Goal: Task Accomplishment & Management: Complete application form

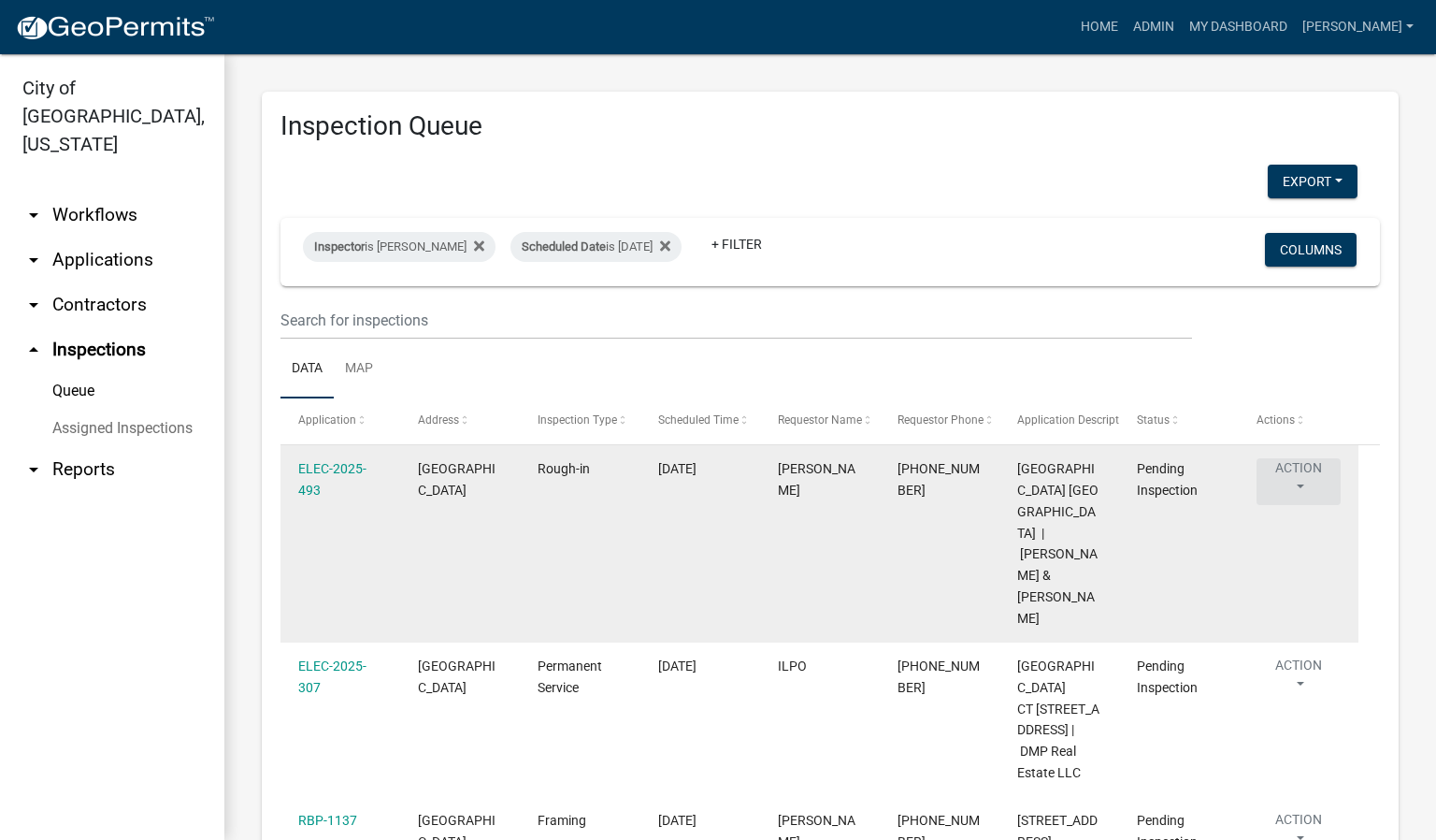
click at [1305, 483] on button "Action" at bounding box center [1298, 481] width 84 height 46
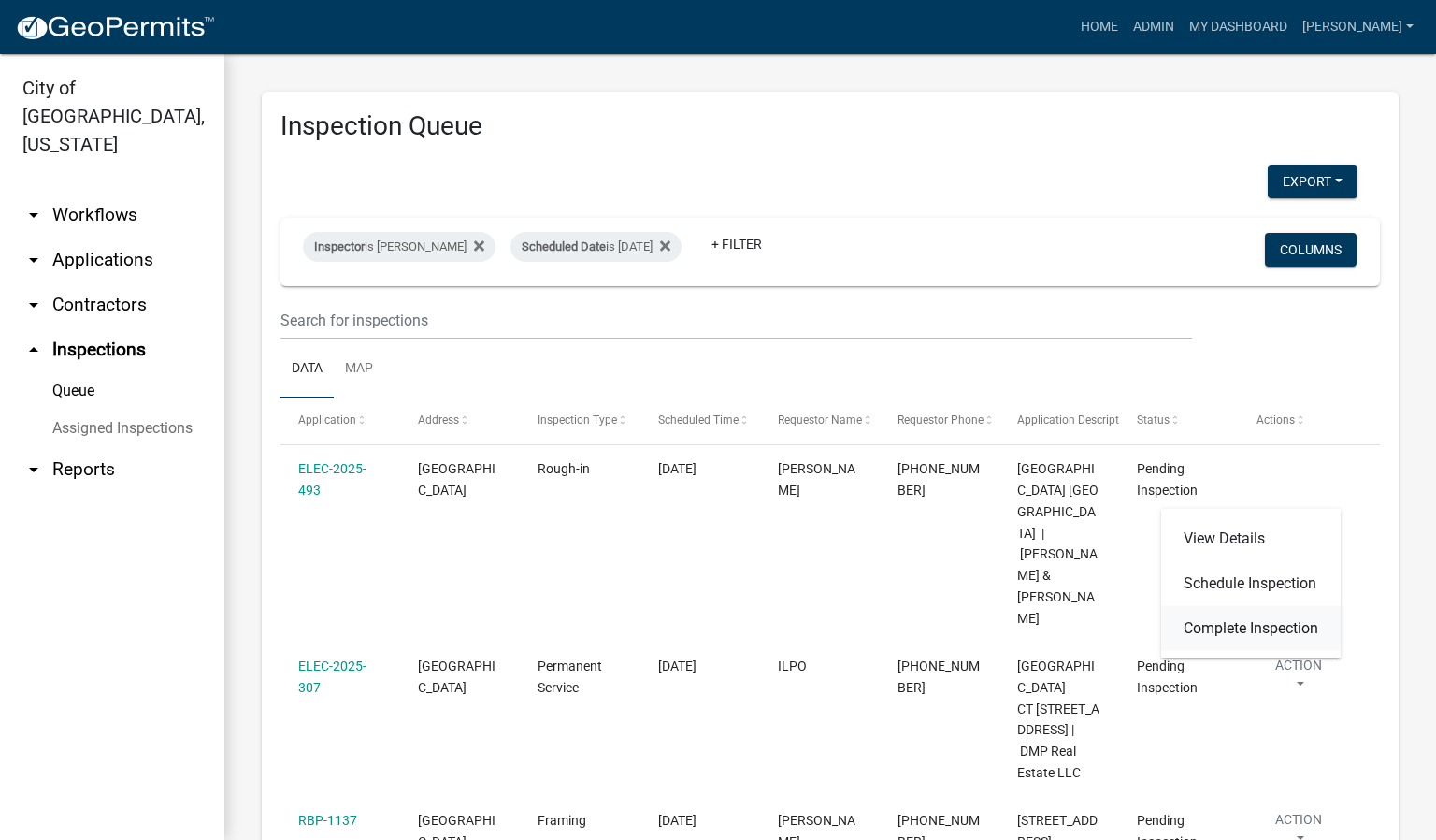
click at [1274, 626] on link "Complete Inspection" at bounding box center [1252, 628] width 180 height 44
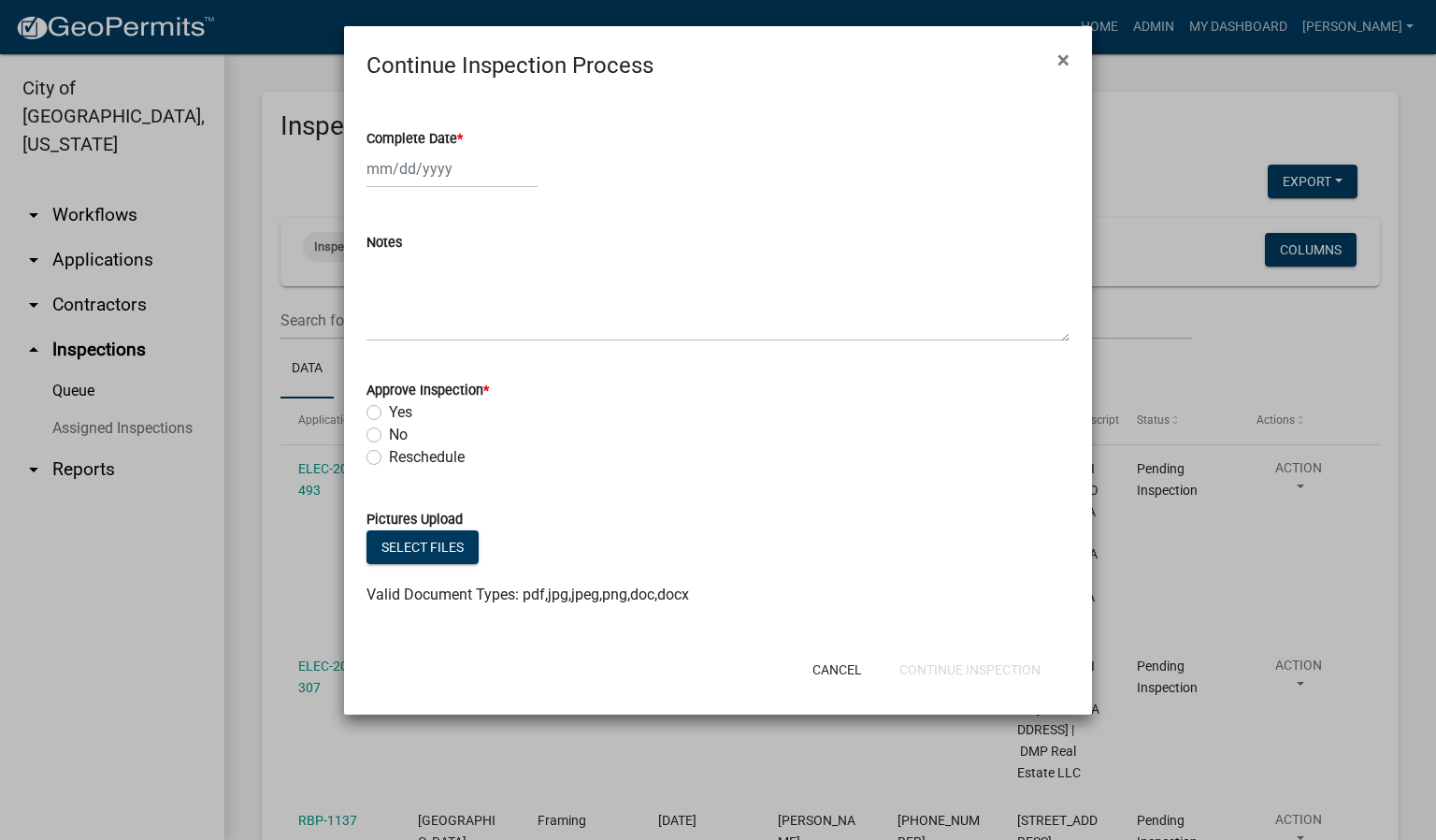
click at [463, 131] on span "*" at bounding box center [460, 138] width 6 height 16
click at [463, 149] on input "Complete Date *" at bounding box center [451, 168] width 171 height 39
select select "9"
select select "2025"
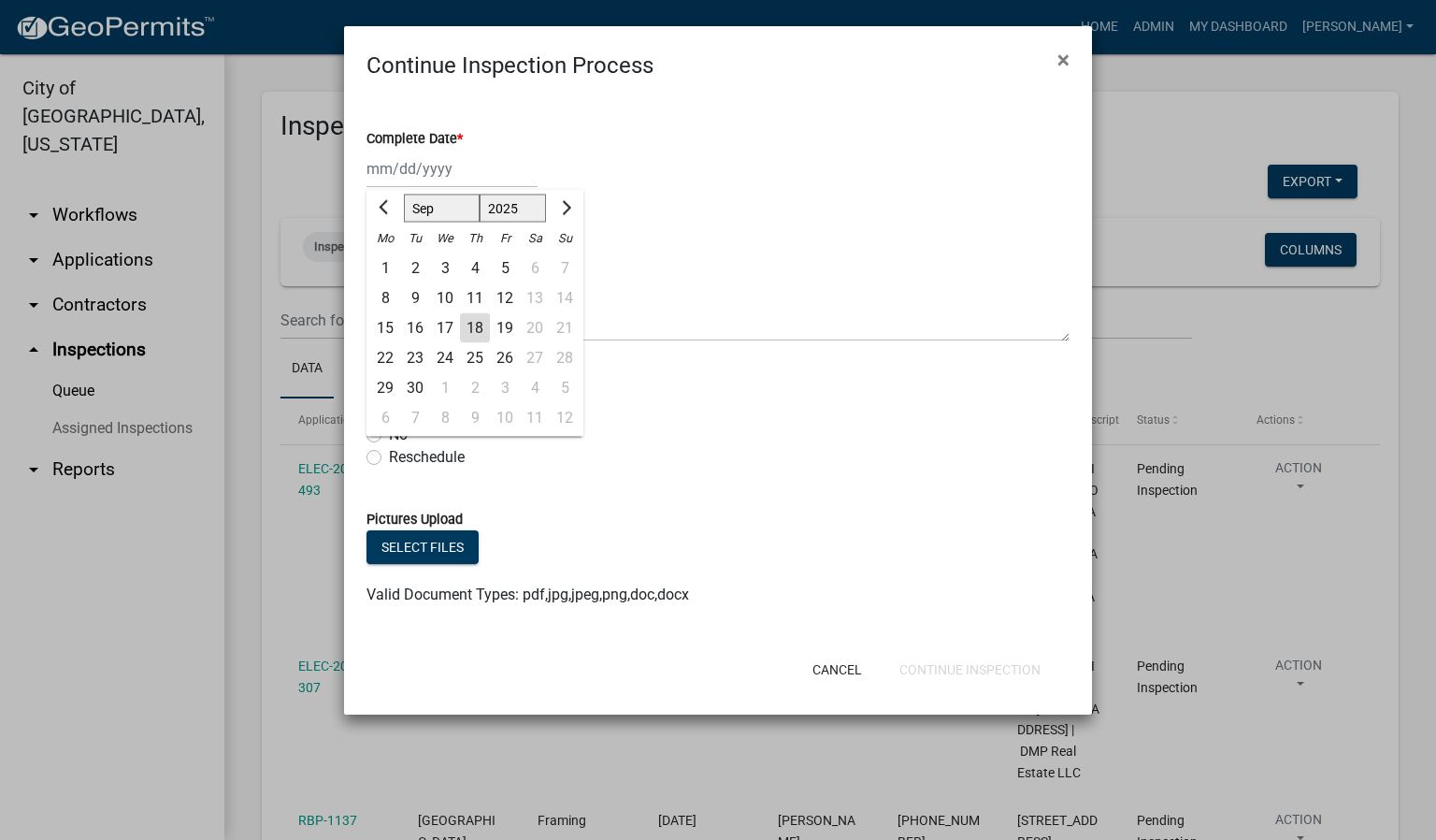
click at [477, 324] on div "18" at bounding box center [475, 328] width 30 height 30
type input "[DATE]"
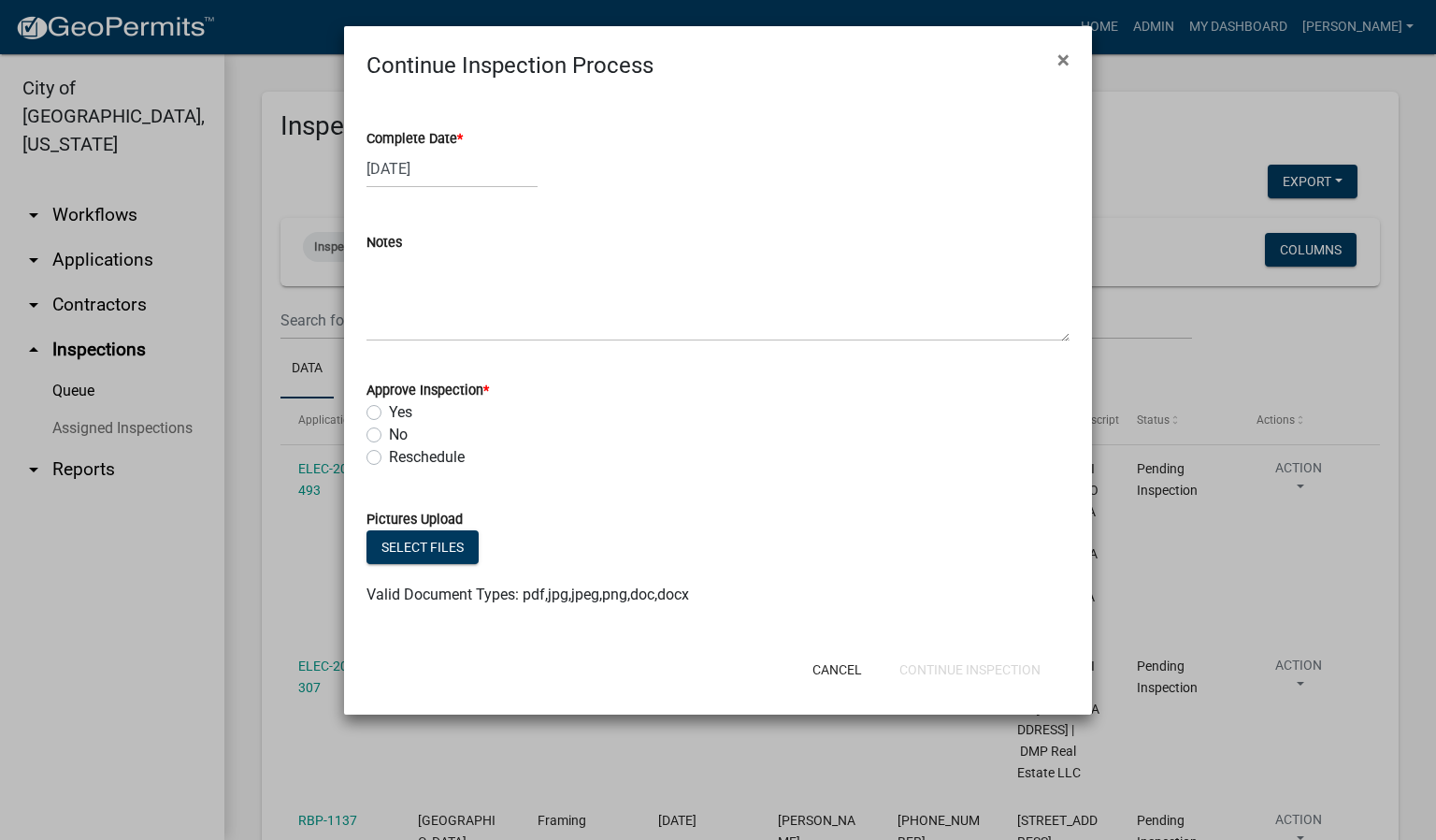
click at [389, 415] on label "Yes" at bounding box center [400, 412] width 24 height 23
click at [389, 413] on input "Yes" at bounding box center [394, 407] width 12 height 12
radio input "true"
click at [945, 668] on button "Continue Inspection" at bounding box center [970, 670] width 171 height 34
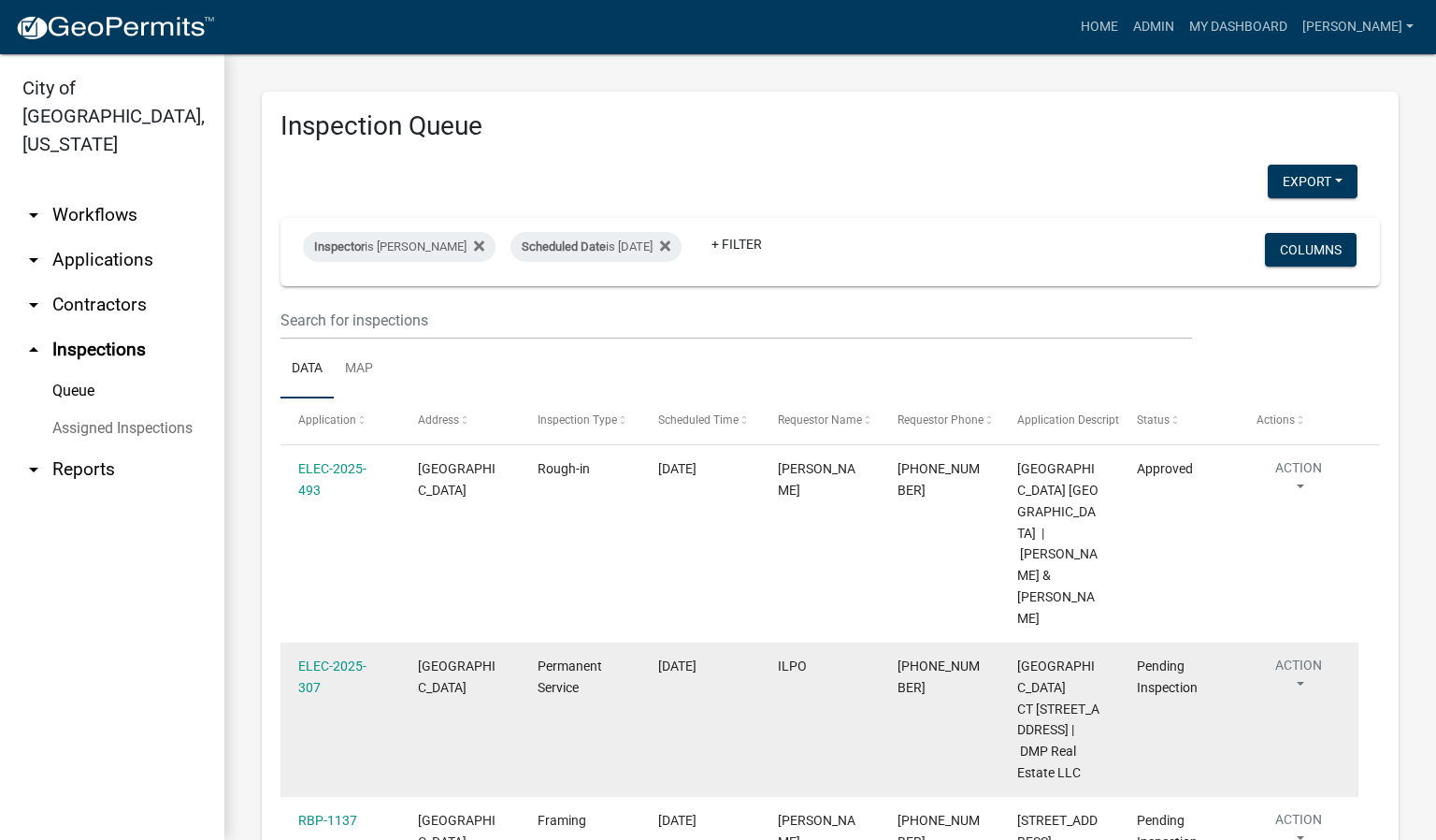
click at [1299, 656] on button "Action" at bounding box center [1298, 678] width 84 height 46
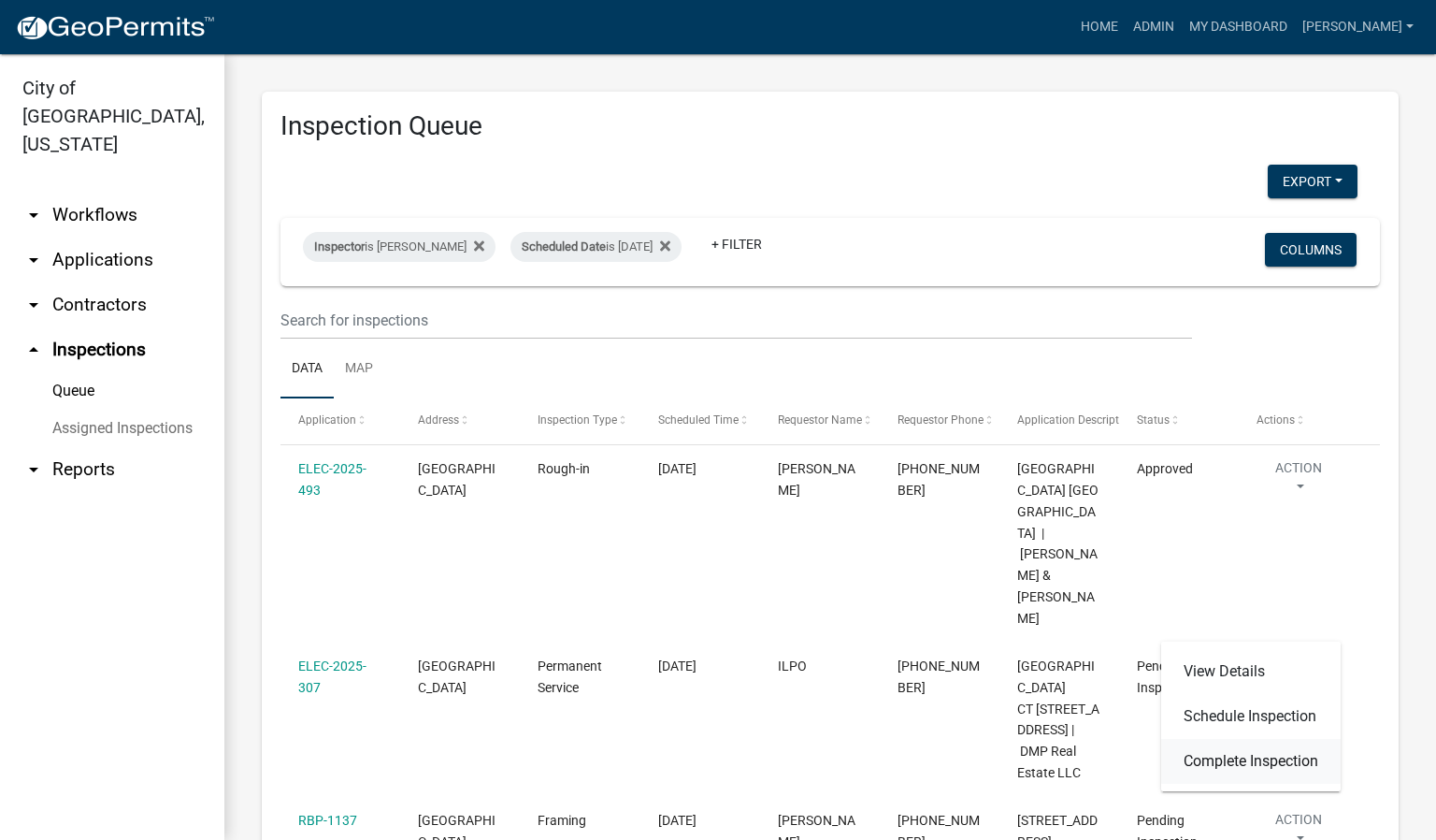
click at [1235, 756] on link "Complete Inspection" at bounding box center [1252, 761] width 180 height 44
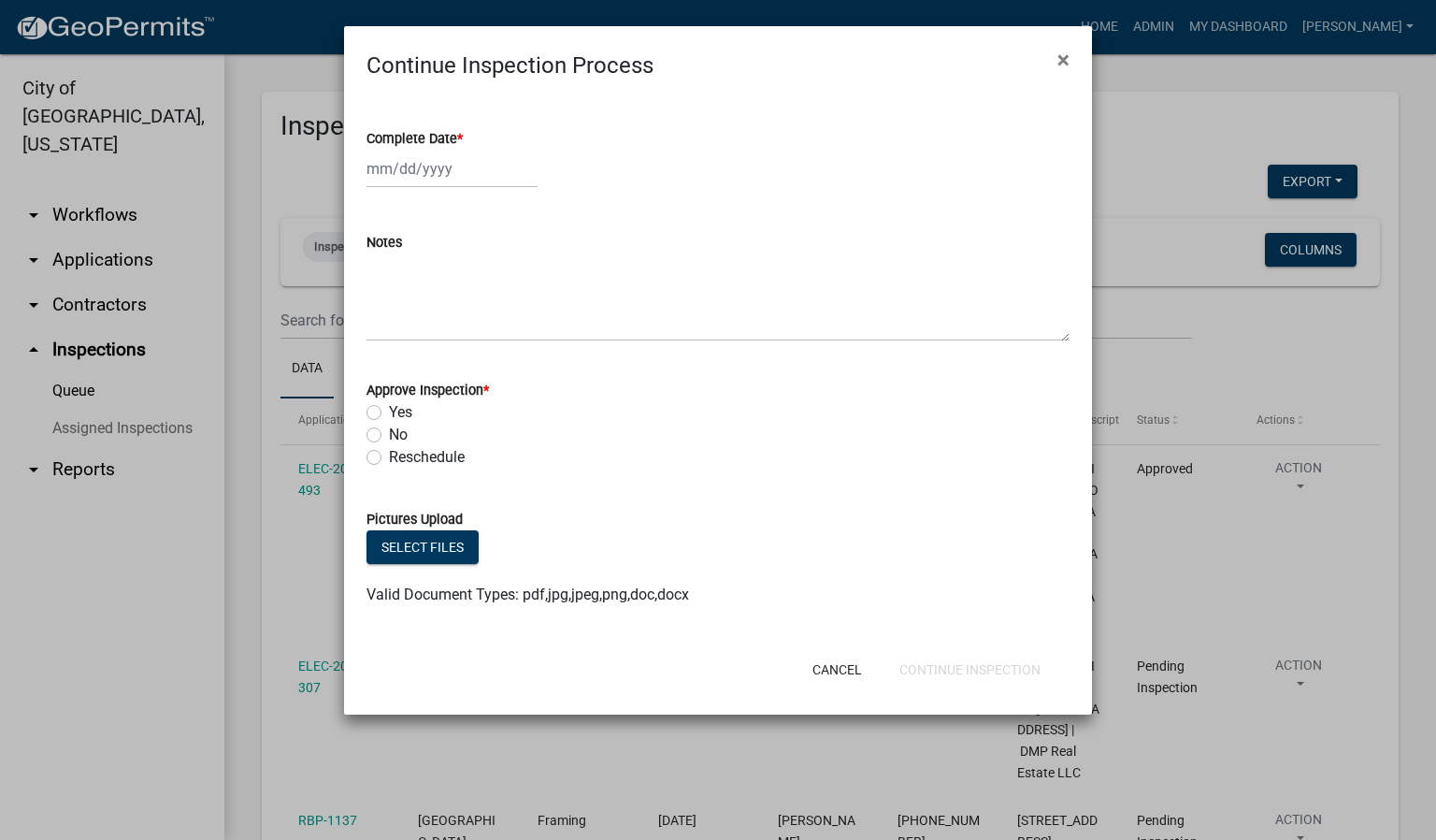
click at [457, 134] on label "Complete Date *" at bounding box center [414, 139] width 96 height 13
click at [457, 149] on input "Complete Date *" at bounding box center [451, 168] width 171 height 39
select select "9"
select select "2025"
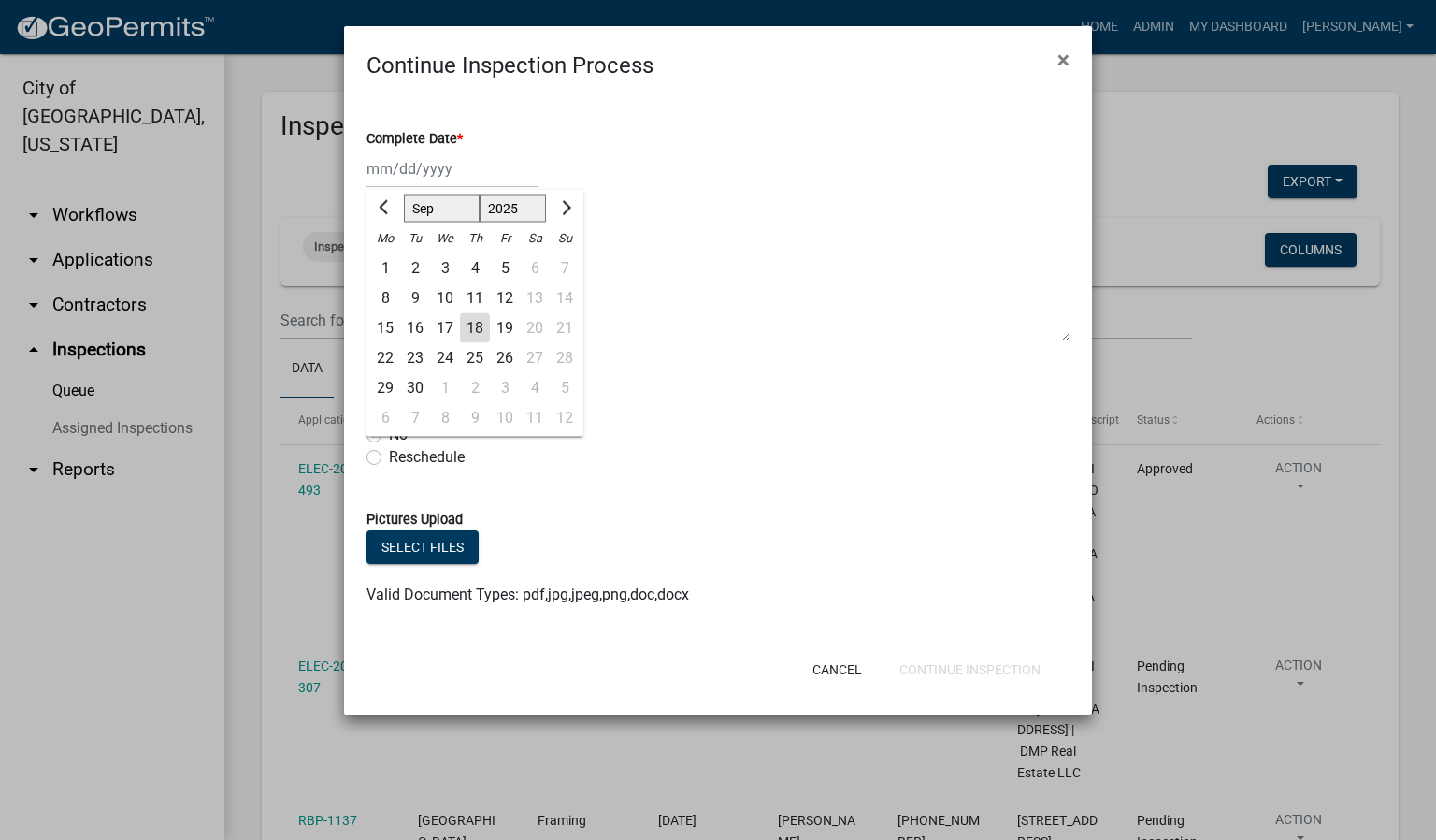
click at [469, 328] on div "18" at bounding box center [475, 328] width 30 height 30
type input "[DATE]"
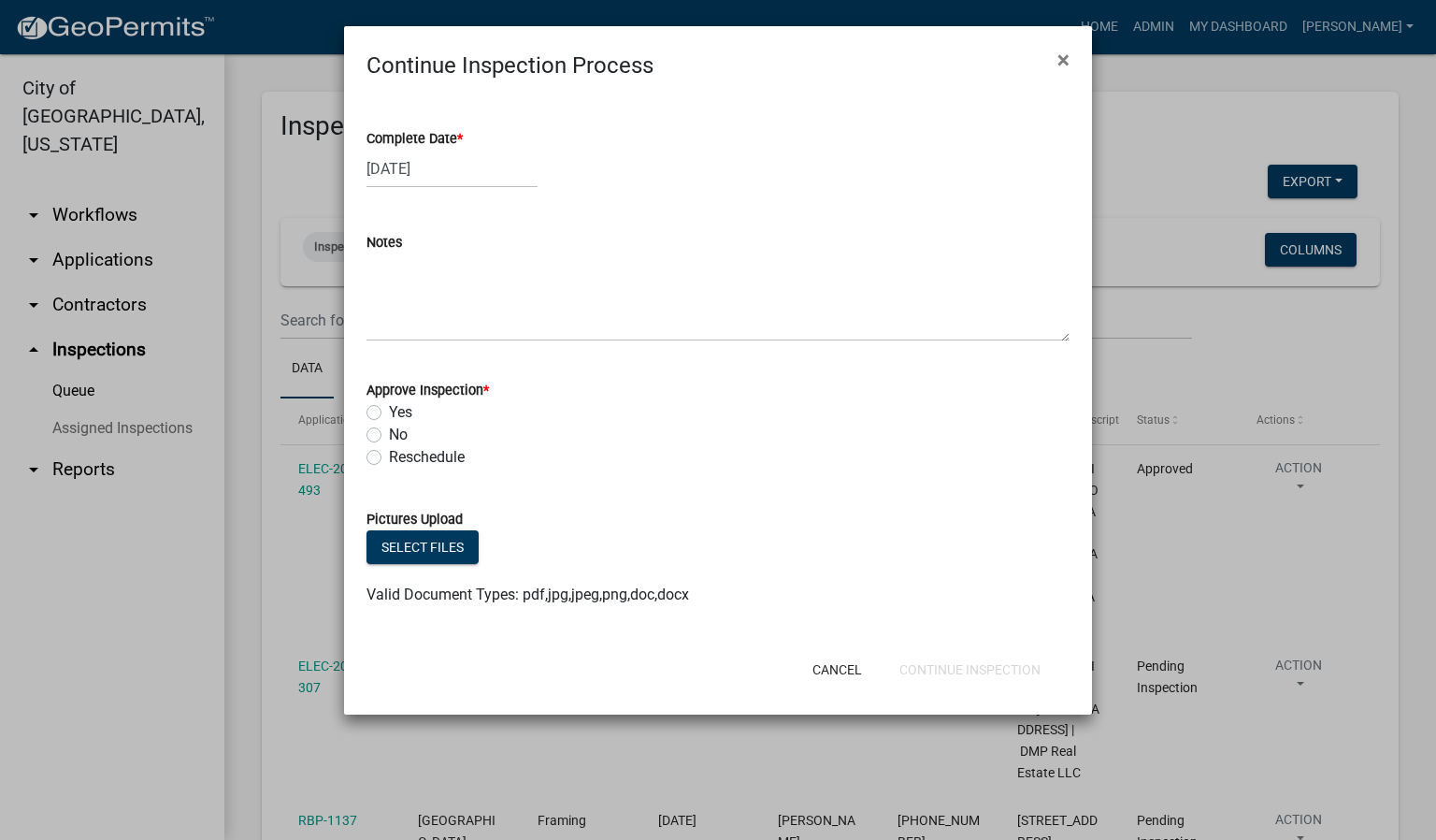
click at [389, 415] on label "Yes" at bounding box center [400, 412] width 24 height 23
click at [389, 413] on input "Yes" at bounding box center [394, 407] width 12 height 12
radio input "true"
click at [1007, 672] on button "Continue Inspection" at bounding box center [970, 670] width 171 height 34
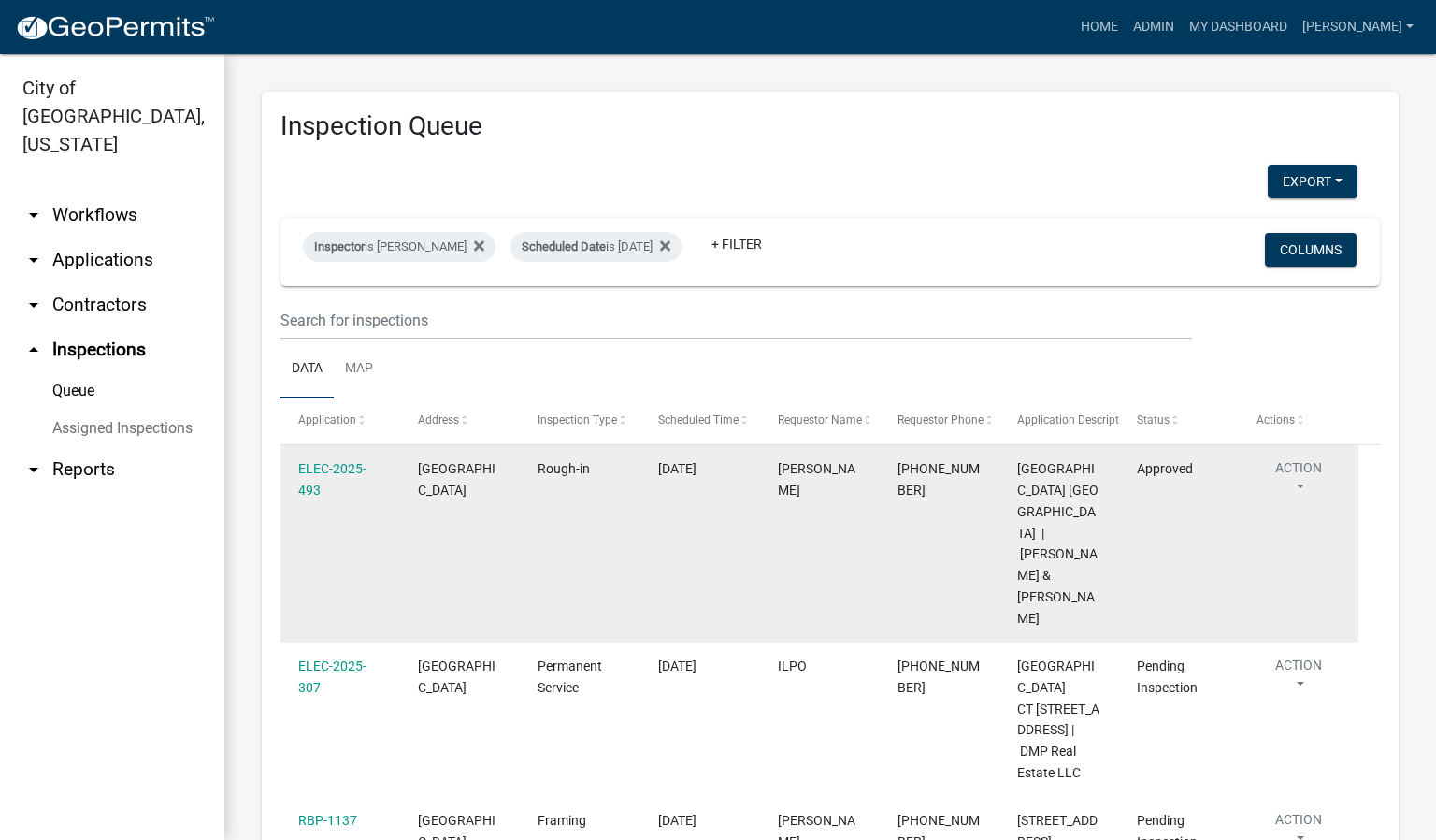
scroll to position [140, 0]
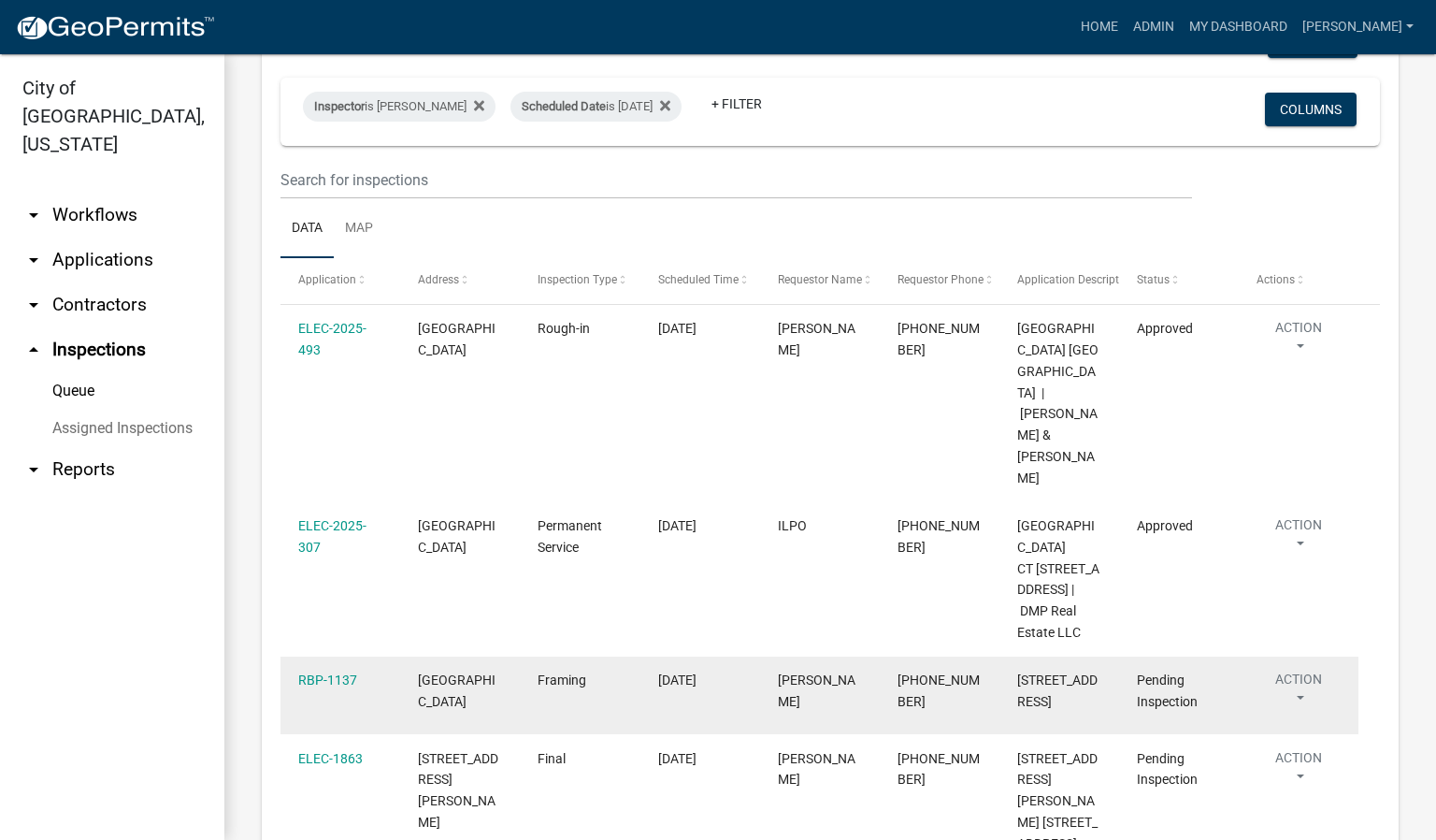
click at [1303, 670] on button "Action" at bounding box center [1298, 692] width 84 height 46
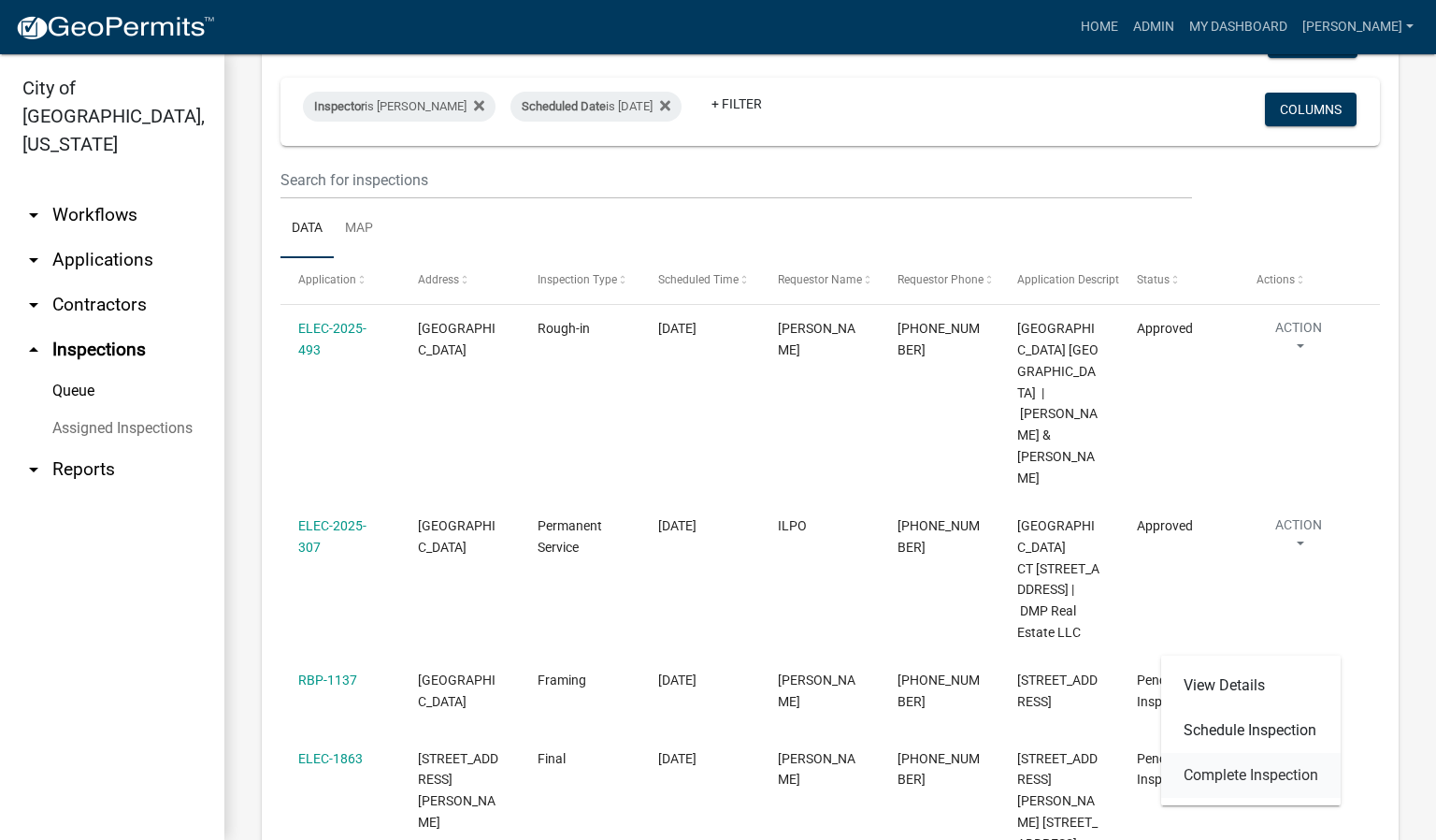
click at [1262, 770] on link "Complete Inspection" at bounding box center [1252, 775] width 180 height 44
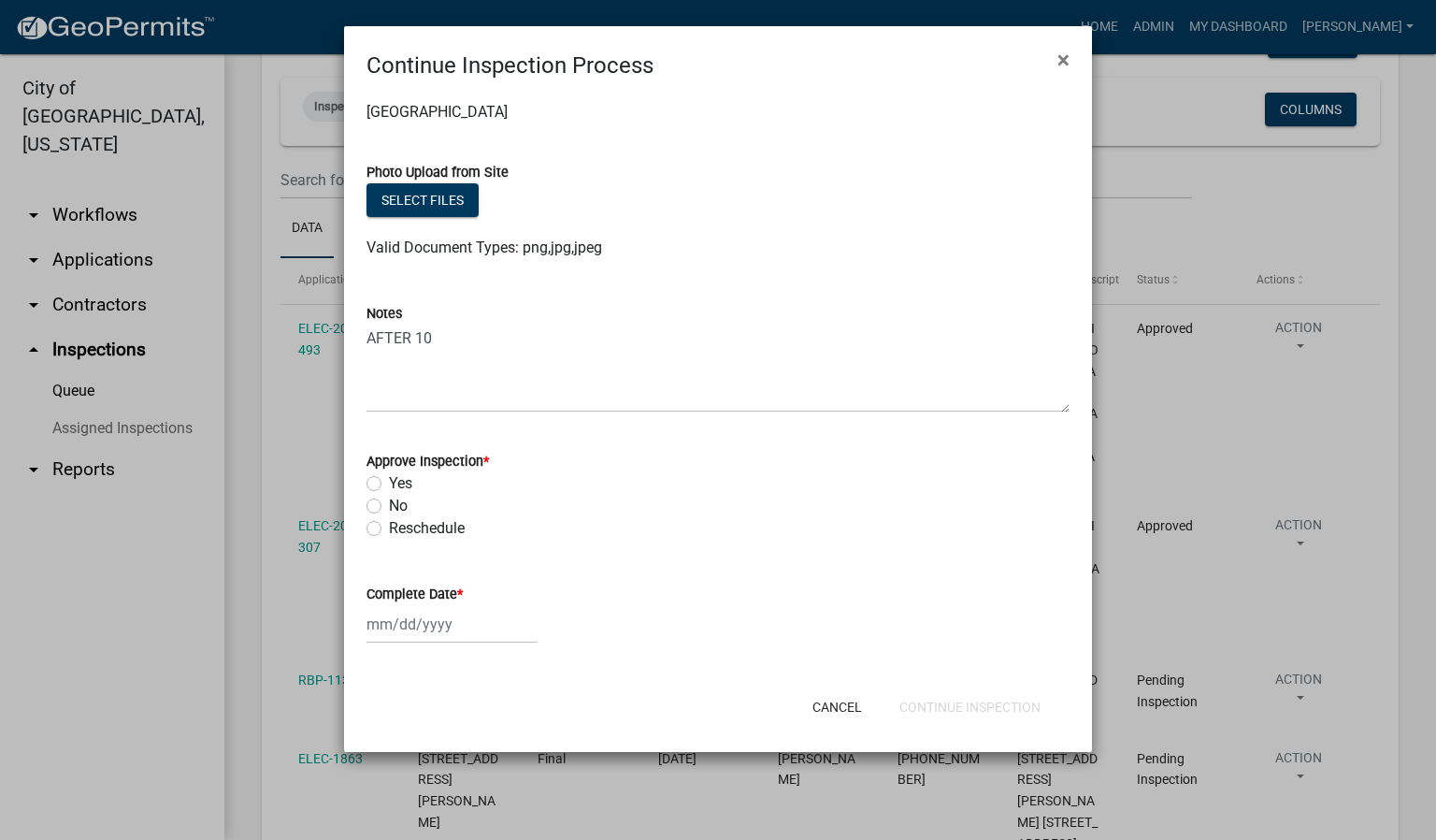
click at [389, 483] on label "Yes" at bounding box center [400, 483] width 24 height 23
click at [389, 483] on input "Yes" at bounding box center [394, 478] width 12 height 12
radio input "true"
click at [457, 588] on label "Complete Date *" at bounding box center [414, 595] width 96 height 13
click at [457, 605] on input "Complete Date *" at bounding box center [451, 624] width 171 height 39
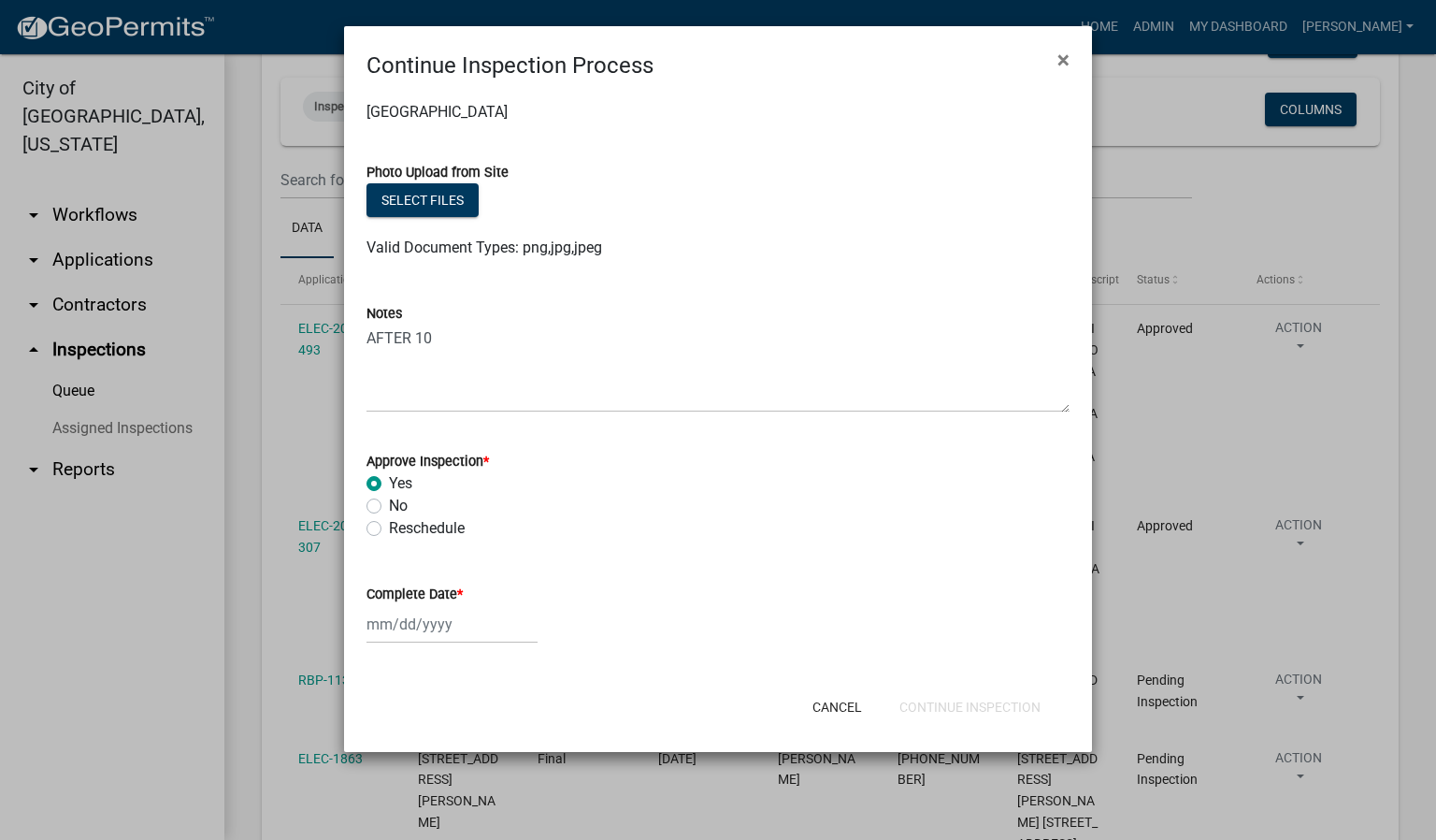
select select "9"
select select "2025"
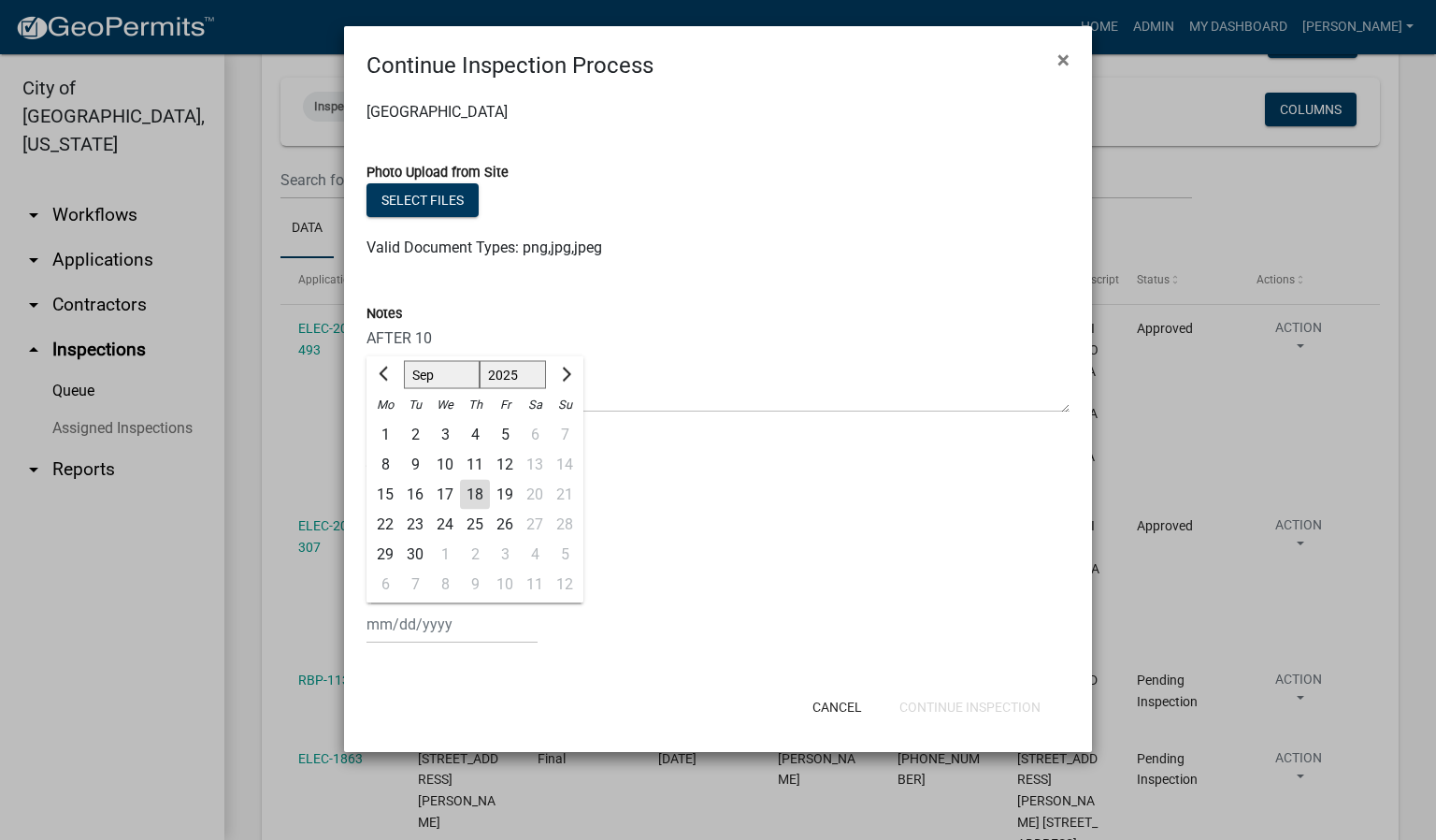
click at [475, 494] on div "18" at bounding box center [475, 495] width 30 height 30
type input "[DATE]"
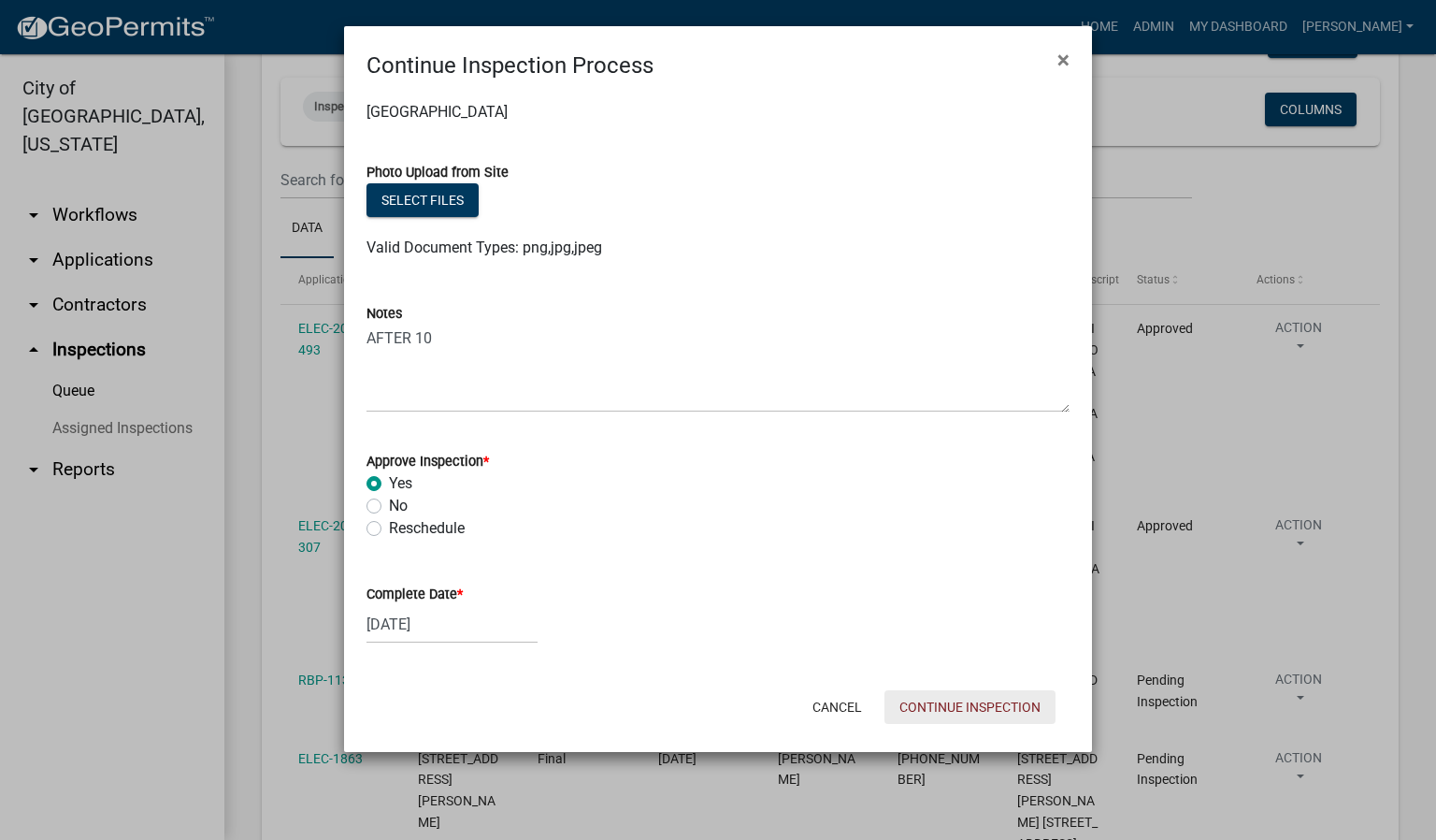
click at [988, 702] on button "Continue Inspection" at bounding box center [970, 707] width 171 height 34
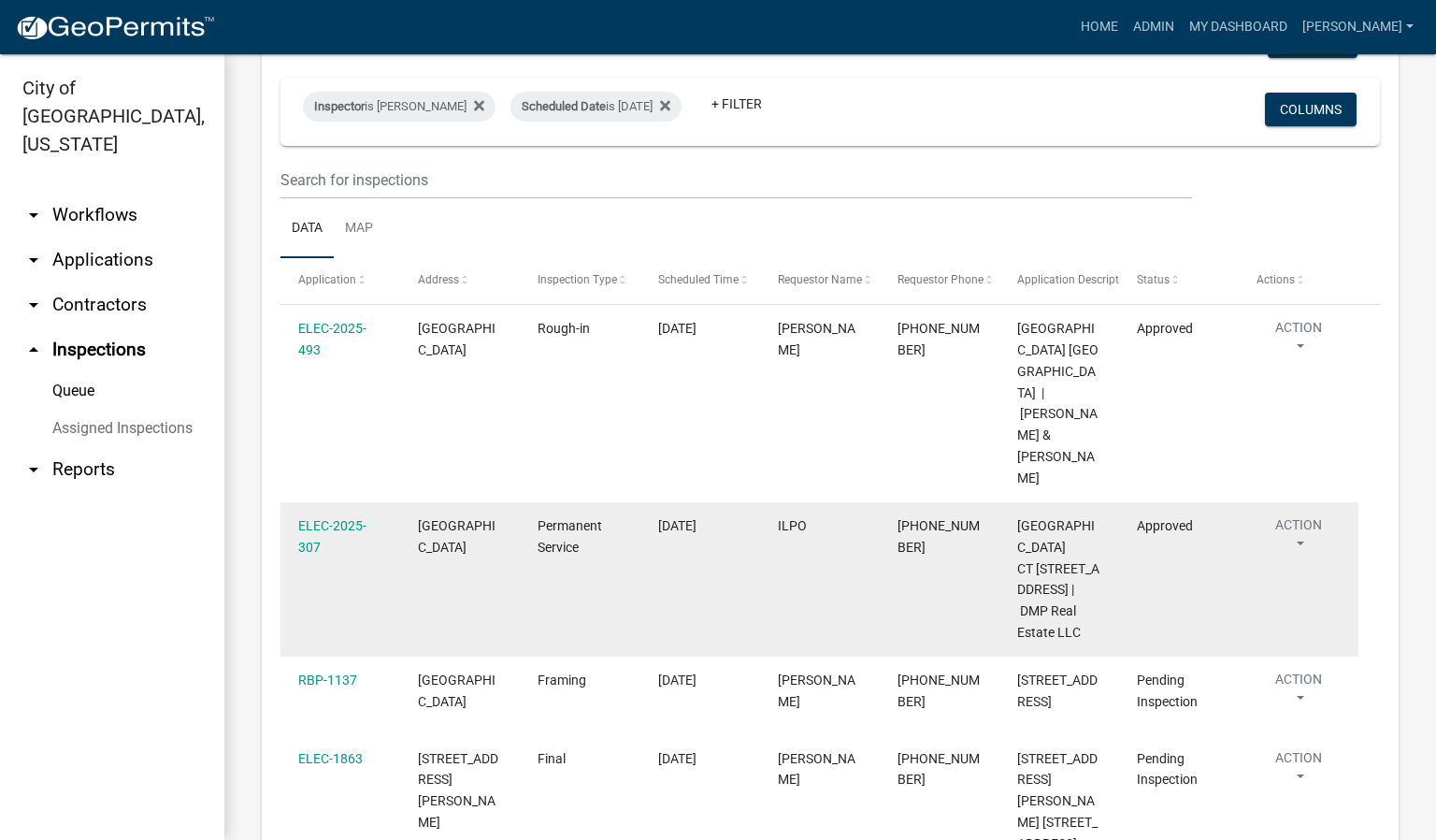
scroll to position [281, 0]
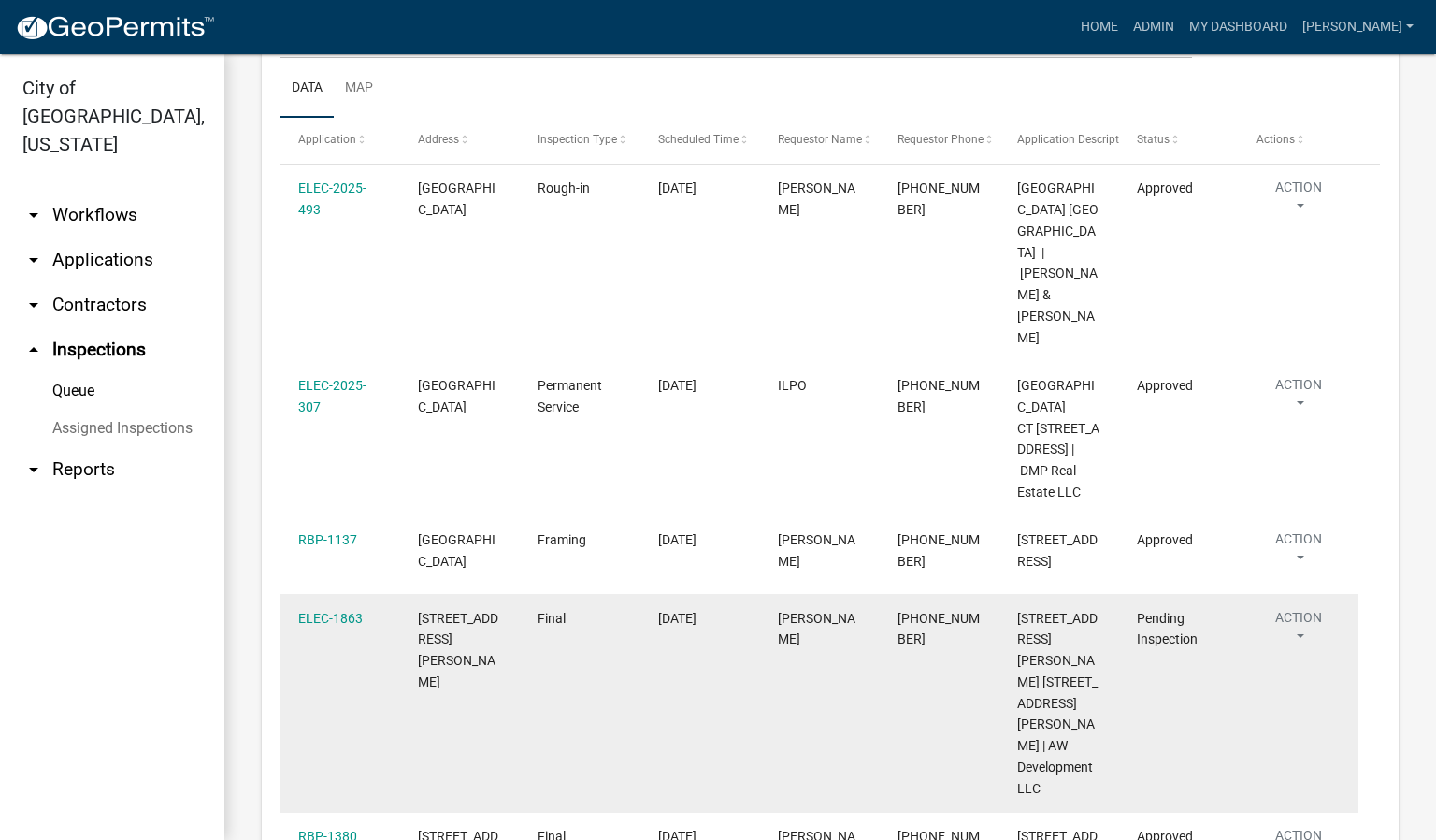
click at [1302, 608] on button "Action" at bounding box center [1298, 631] width 84 height 46
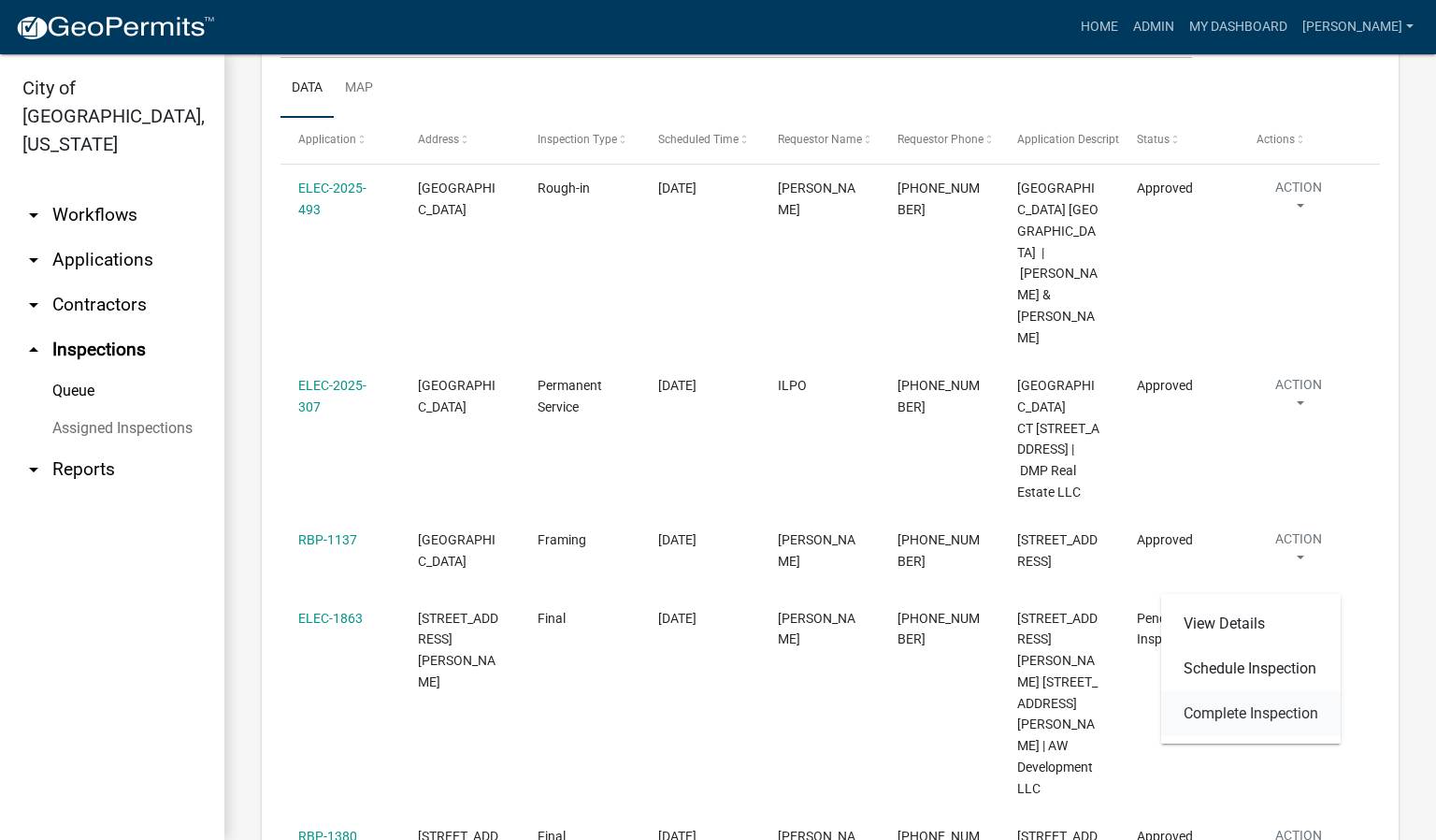
click at [1270, 710] on link "Complete Inspection" at bounding box center [1252, 712] width 180 height 44
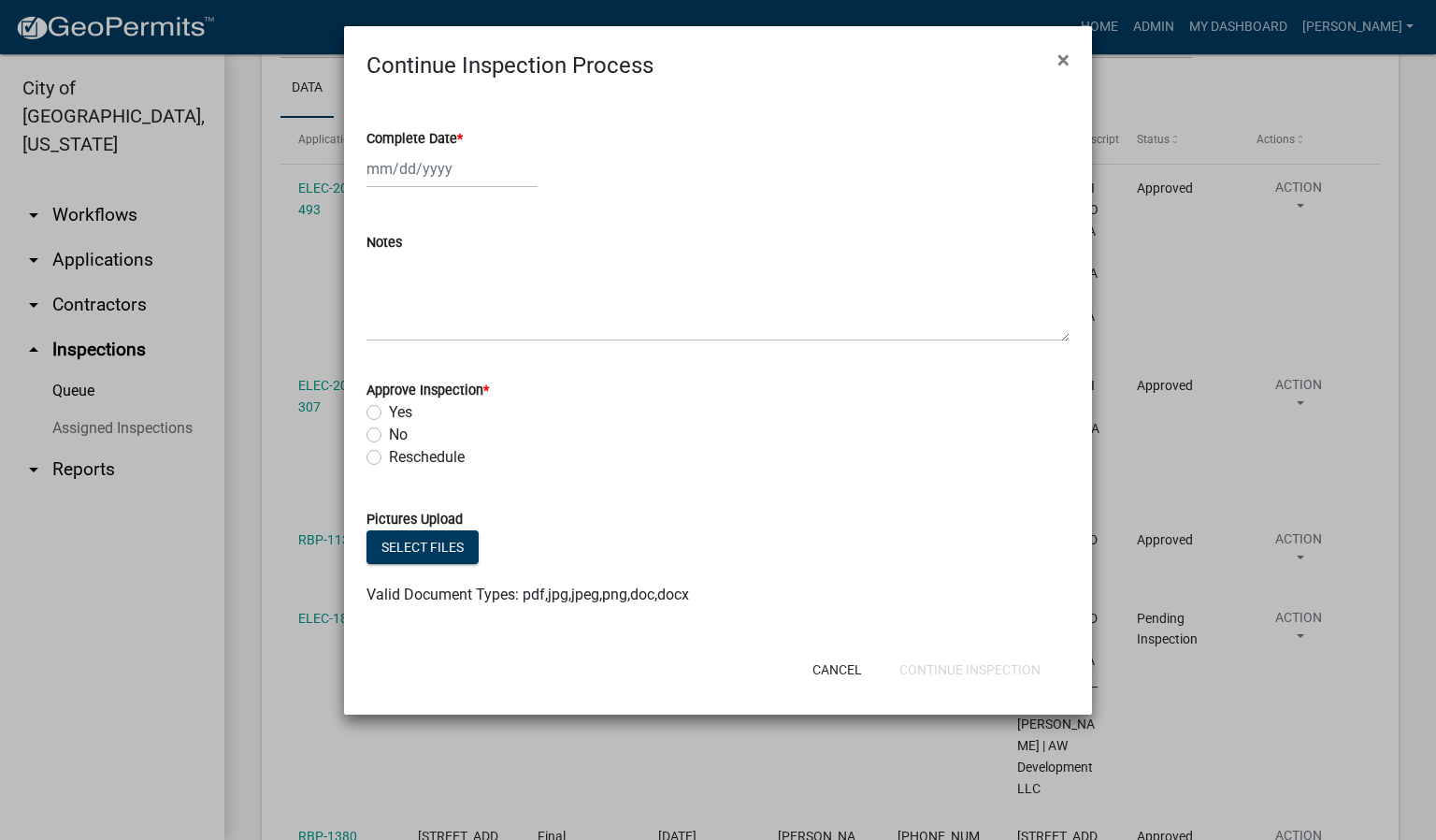
click at [460, 135] on span "*" at bounding box center [460, 138] width 6 height 16
click at [460, 149] on input "Complete Date *" at bounding box center [451, 168] width 171 height 39
select select "9"
select select "2025"
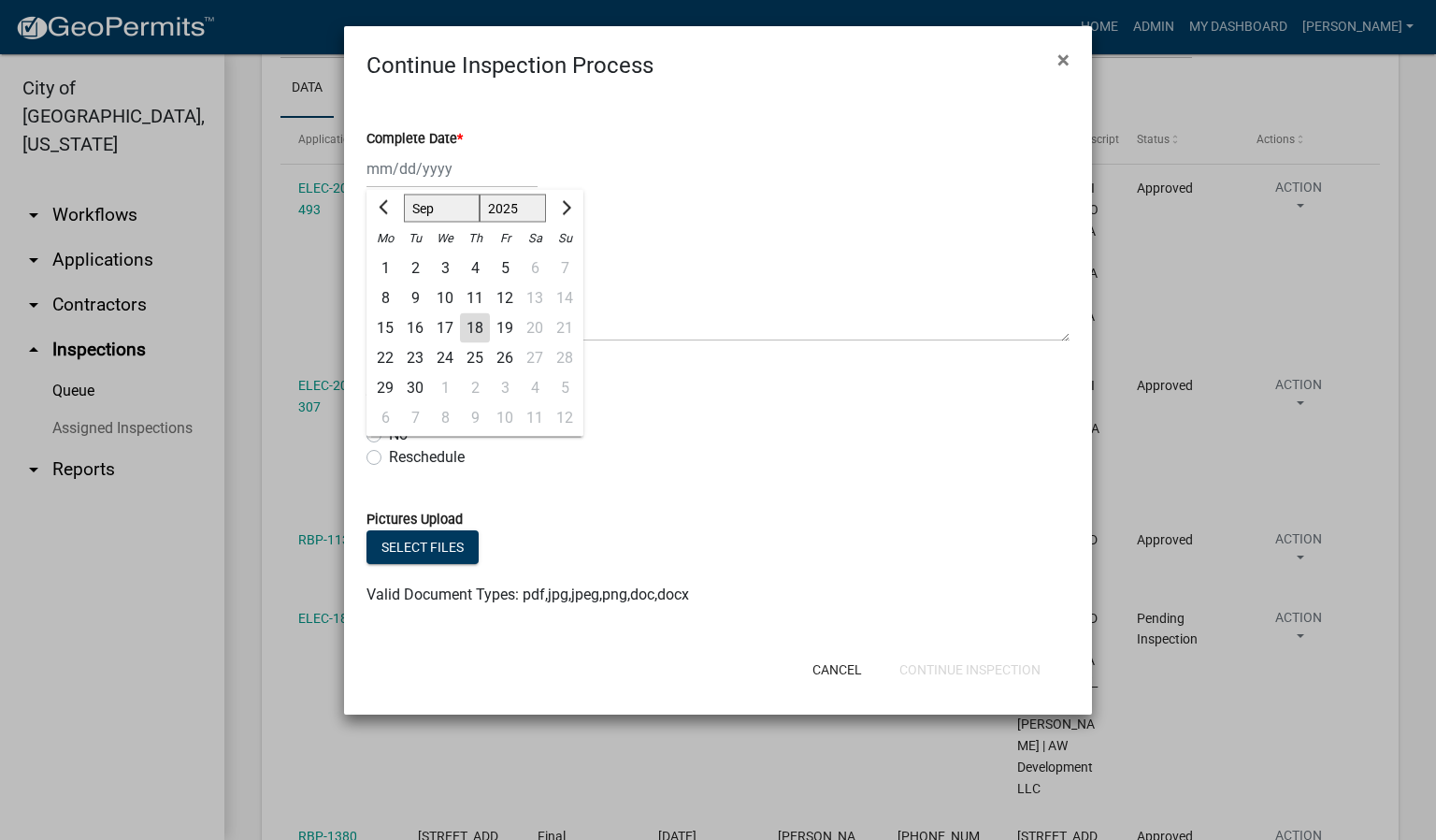
click at [474, 329] on div "18" at bounding box center [475, 328] width 30 height 30
type input "[DATE]"
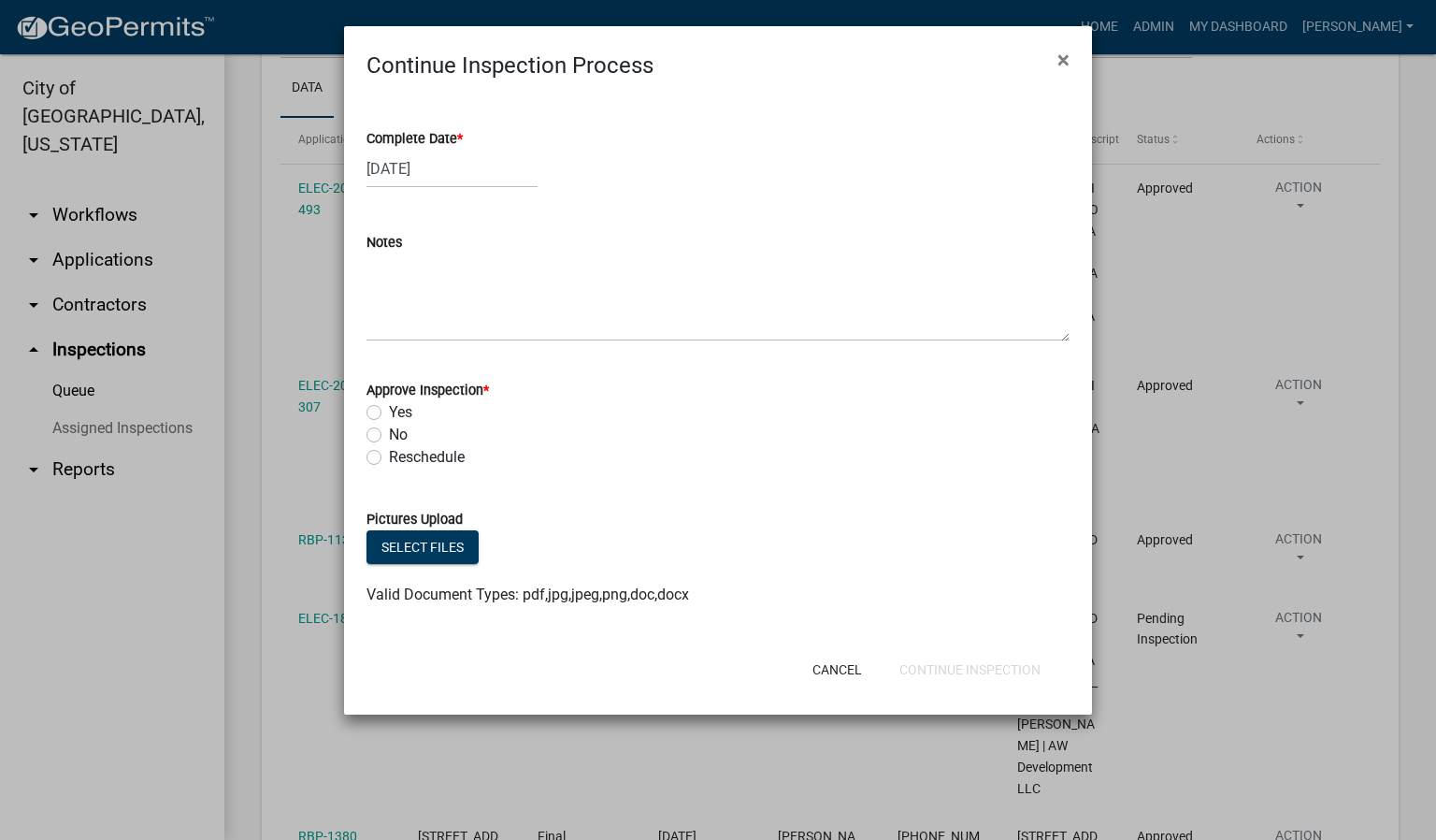
click at [389, 411] on label "Yes" at bounding box center [400, 412] width 24 height 23
click at [389, 411] on input "Yes" at bounding box center [394, 407] width 12 height 12
radio input "true"
click at [937, 669] on button "Continue Inspection" at bounding box center [970, 670] width 171 height 34
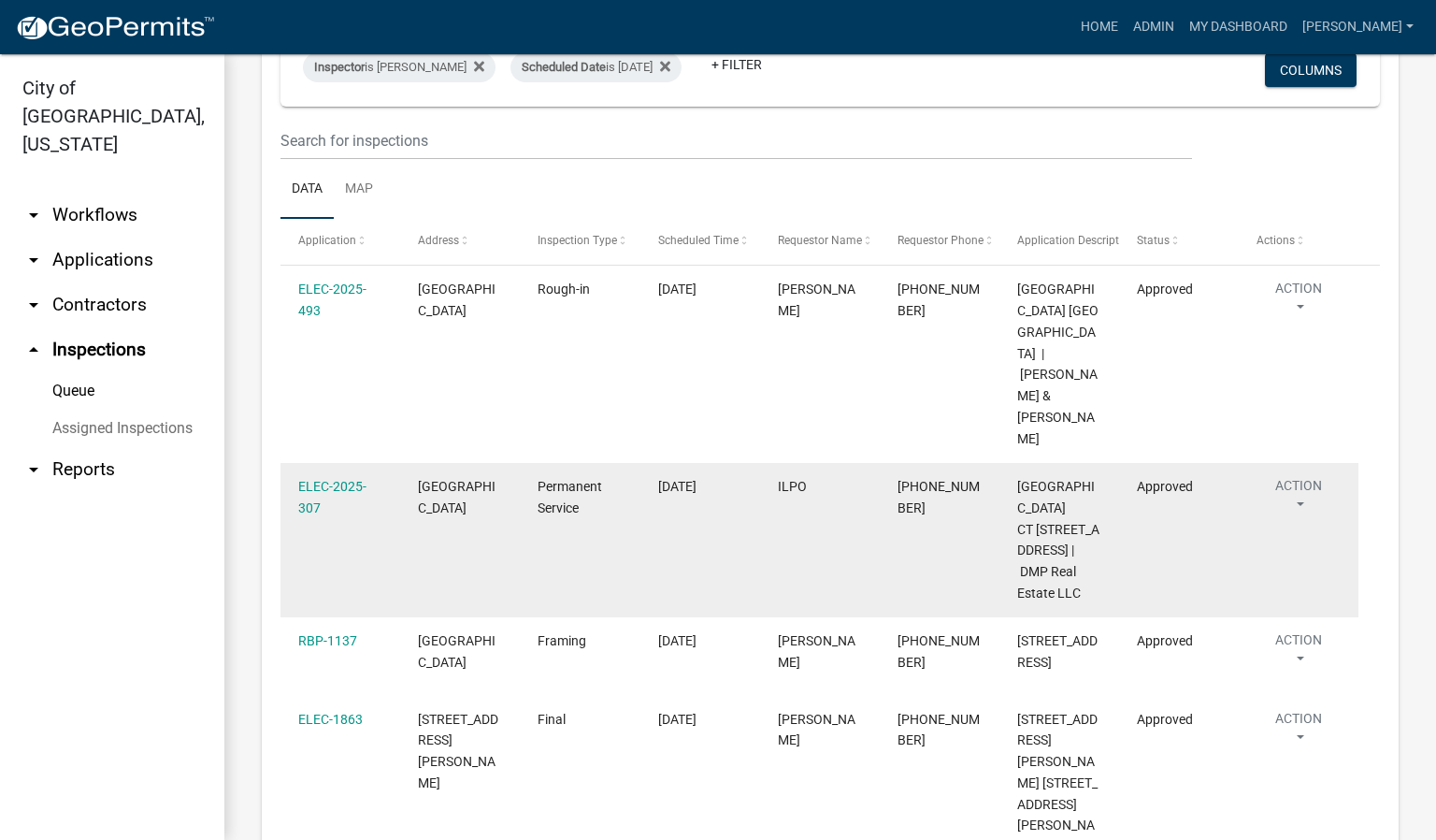
scroll to position [107, 0]
